Goal: Task Accomplishment & Management: Complete application form

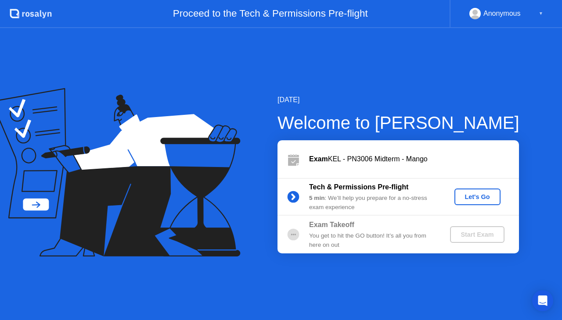
click at [459, 202] on button "Let's Go" at bounding box center [477, 197] width 46 height 17
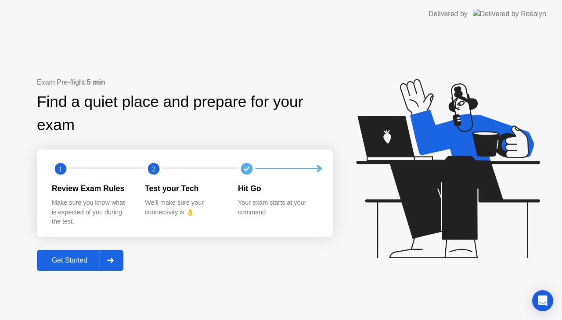
click at [84, 260] on div "Get Started" at bounding box center [70, 261] width 60 height 8
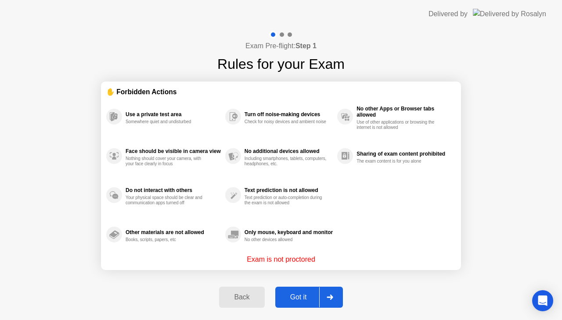
click at [312, 298] on div "Got it" at bounding box center [298, 298] width 41 height 8
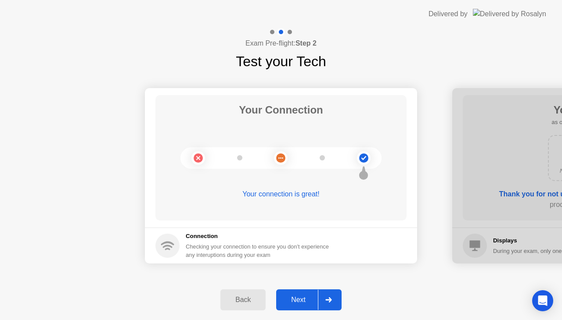
click at [306, 292] on button "Next" at bounding box center [308, 300] width 65 height 21
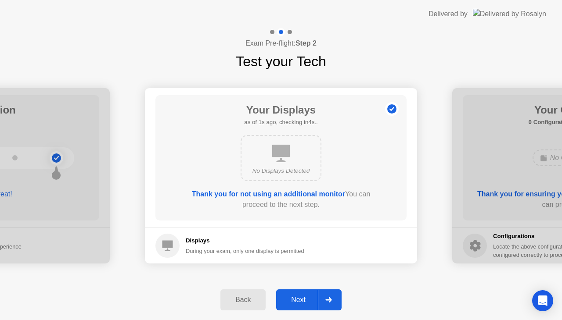
click at [298, 294] on button "Next" at bounding box center [308, 300] width 65 height 21
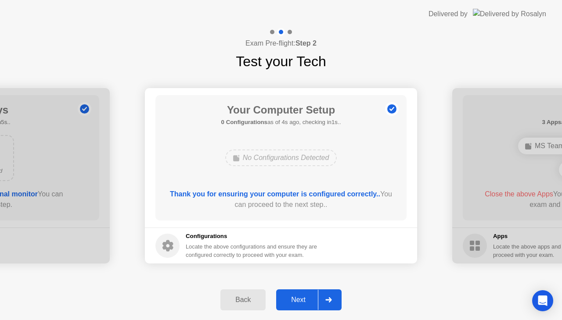
click at [330, 298] on icon at bounding box center [328, 300] width 6 height 5
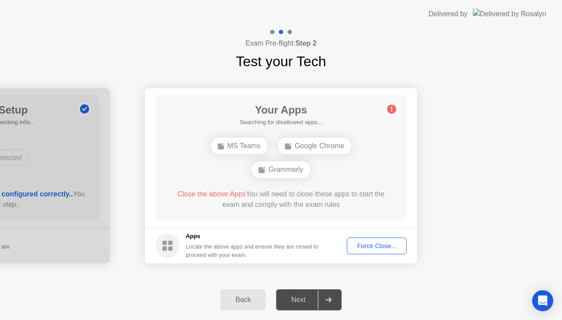
click at [383, 250] on div "Force Close..." at bounding box center [377, 246] width 54 height 7
click at [386, 244] on div "Force Close..." at bounding box center [377, 246] width 54 height 7
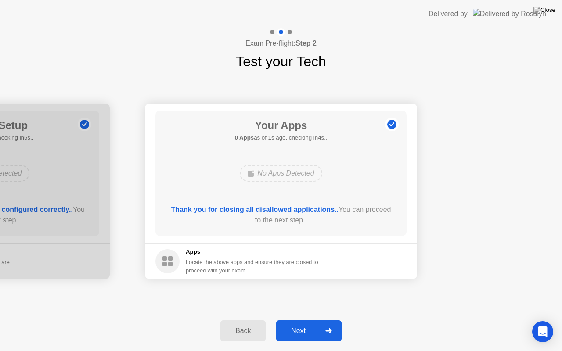
click at [307, 320] on button "Next" at bounding box center [308, 330] width 65 height 21
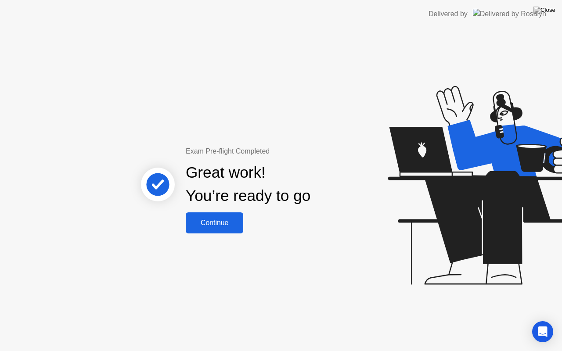
click at [223, 224] on div "Continue" at bounding box center [214, 223] width 52 height 8
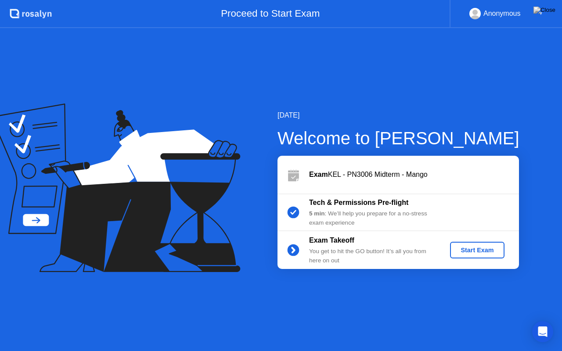
click at [490, 253] on div "Start Exam" at bounding box center [476, 250] width 47 height 7
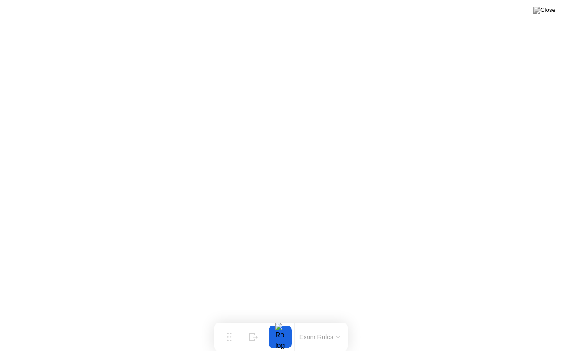
click at [543, 16] on button at bounding box center [544, 9] width 26 height 11
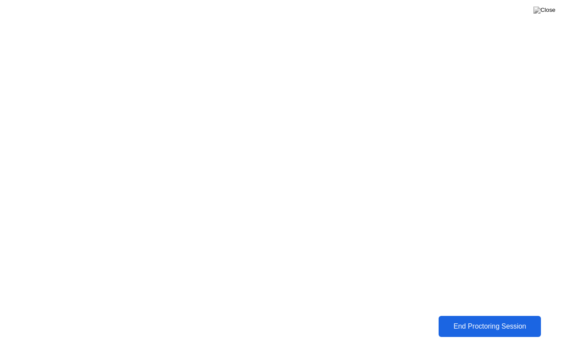
click at [507, 319] on button "End Proctoring Session" at bounding box center [490, 326] width 102 height 21
